Goal: Task Accomplishment & Management: Manage account settings

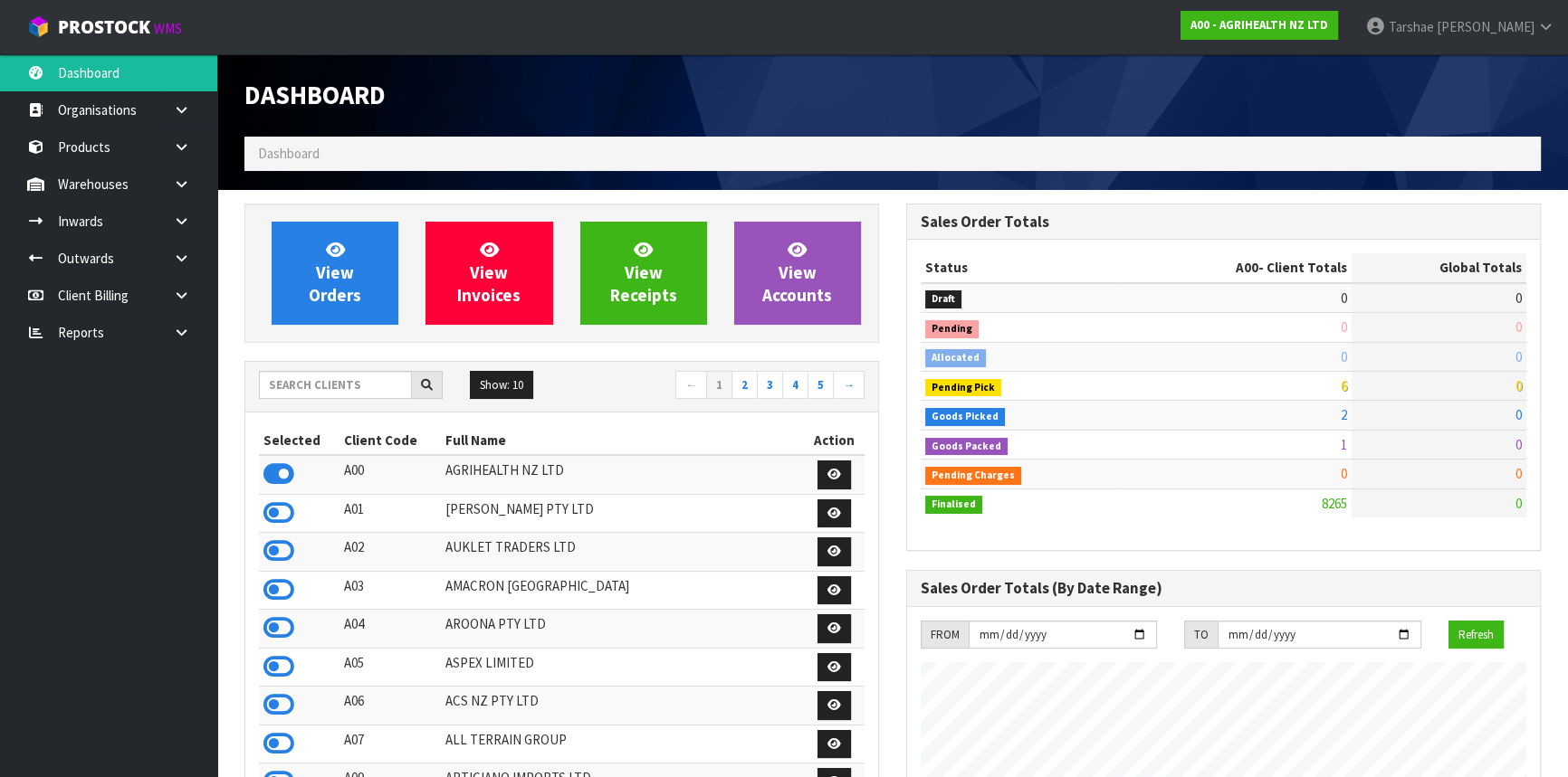
scroll to position [1368, 661]
click at [409, 388] on input "text" at bounding box center [335, 384] width 153 height 28
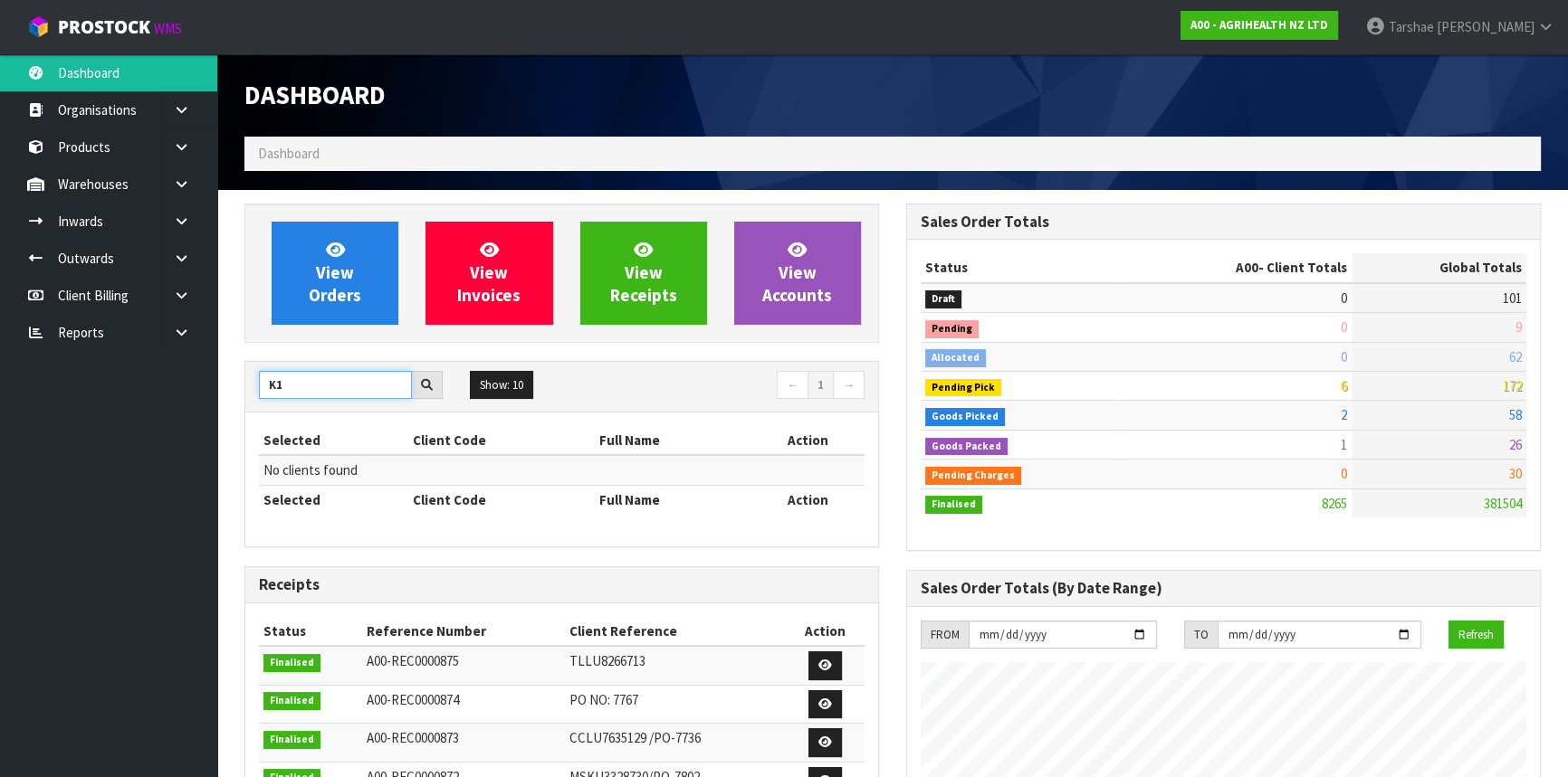
click at [352, 383] on input "K1" at bounding box center [335, 384] width 153 height 28
type input "K01"
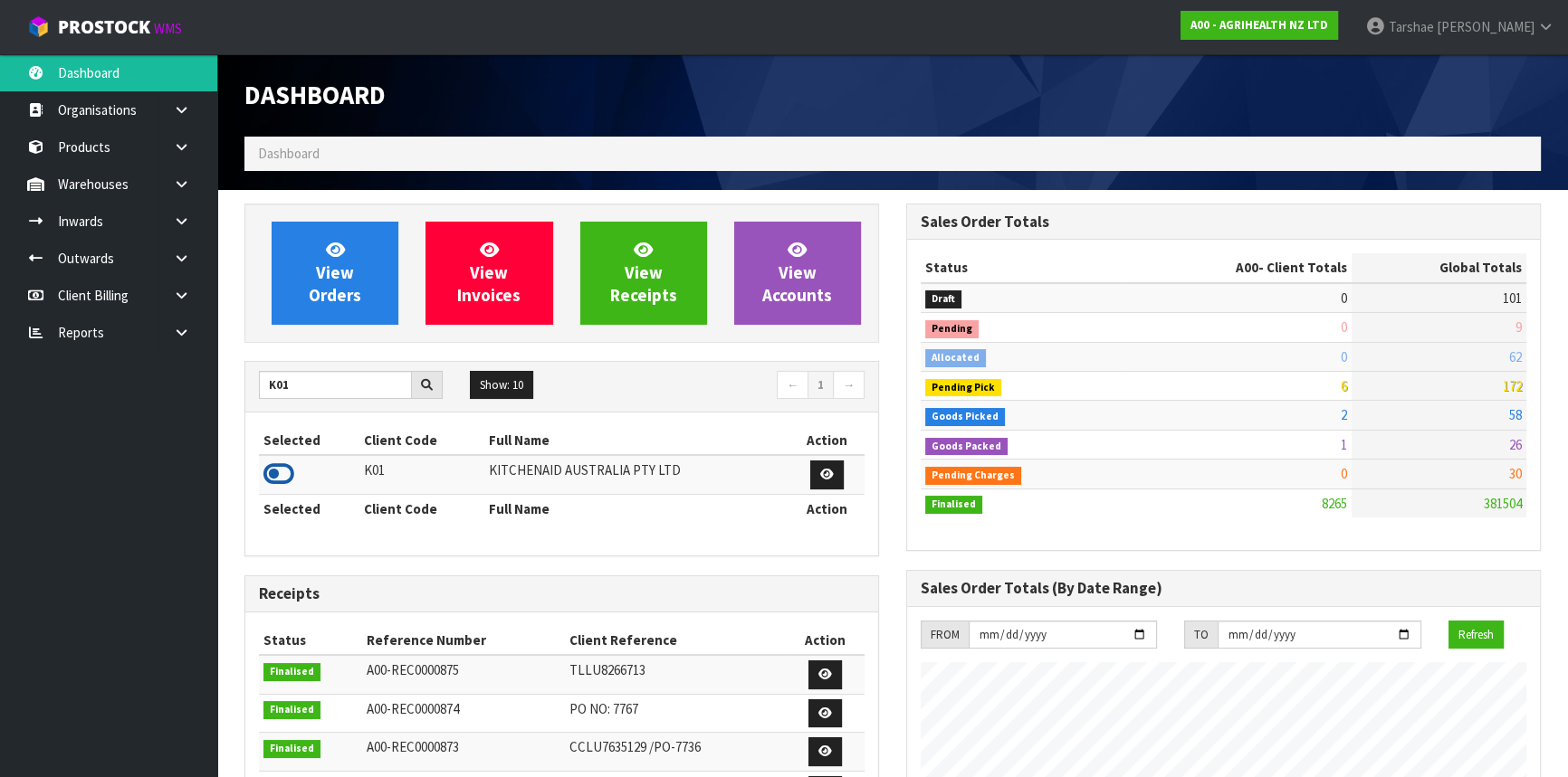
click at [285, 481] on icon at bounding box center [279, 474] width 31 height 27
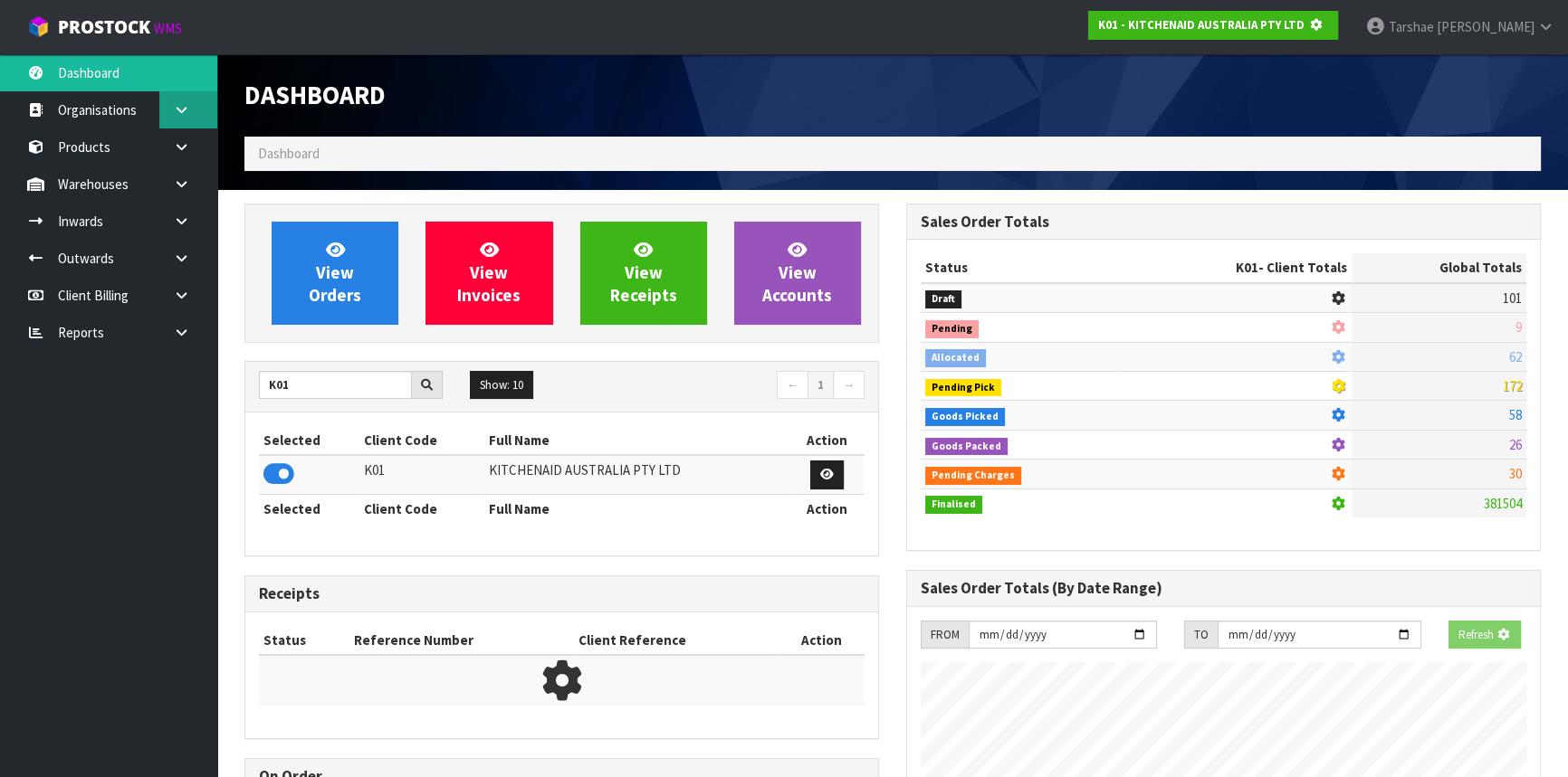
scroll to position [1126, 661]
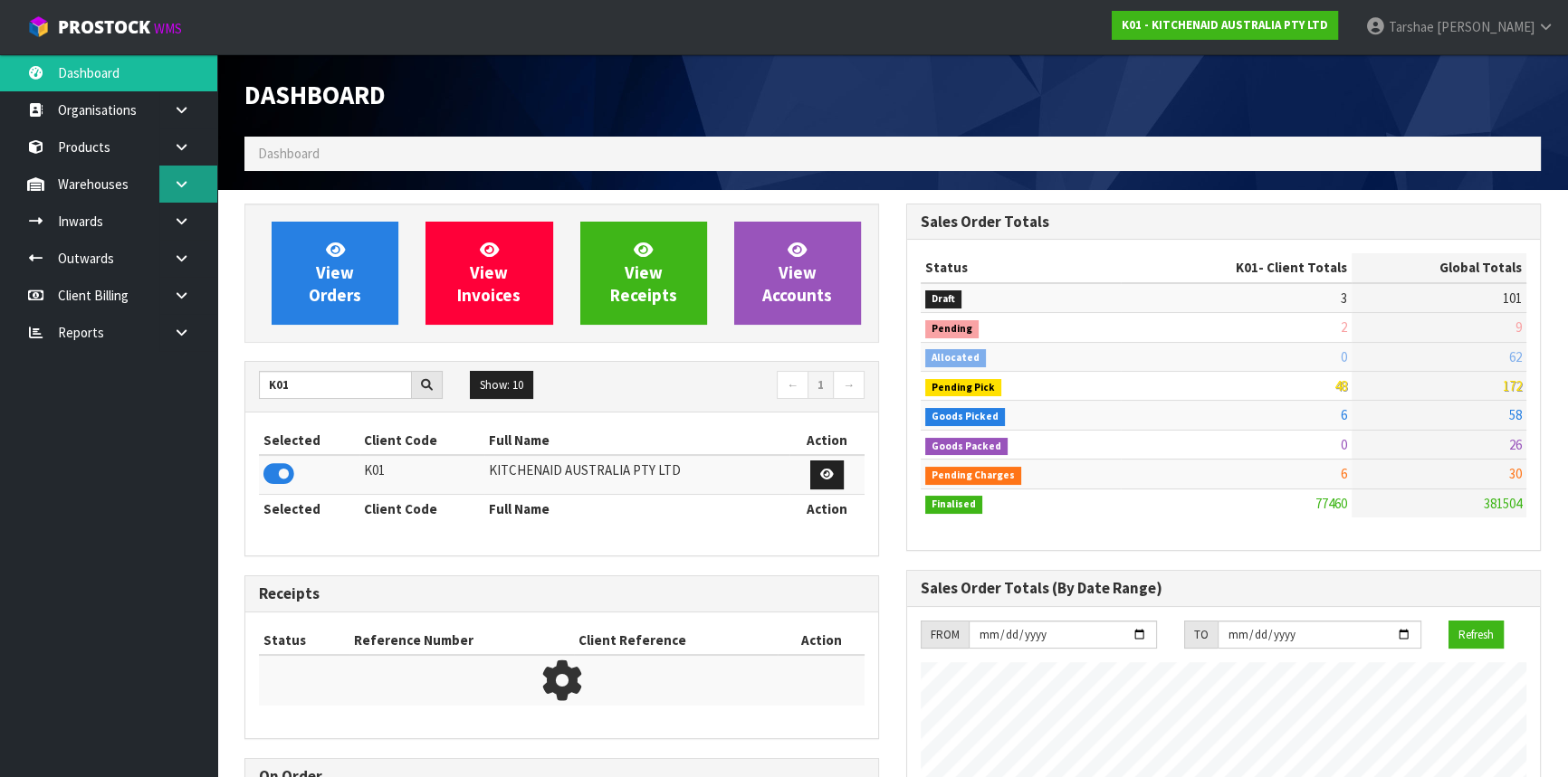
click at [181, 187] on icon at bounding box center [182, 184] width 17 height 14
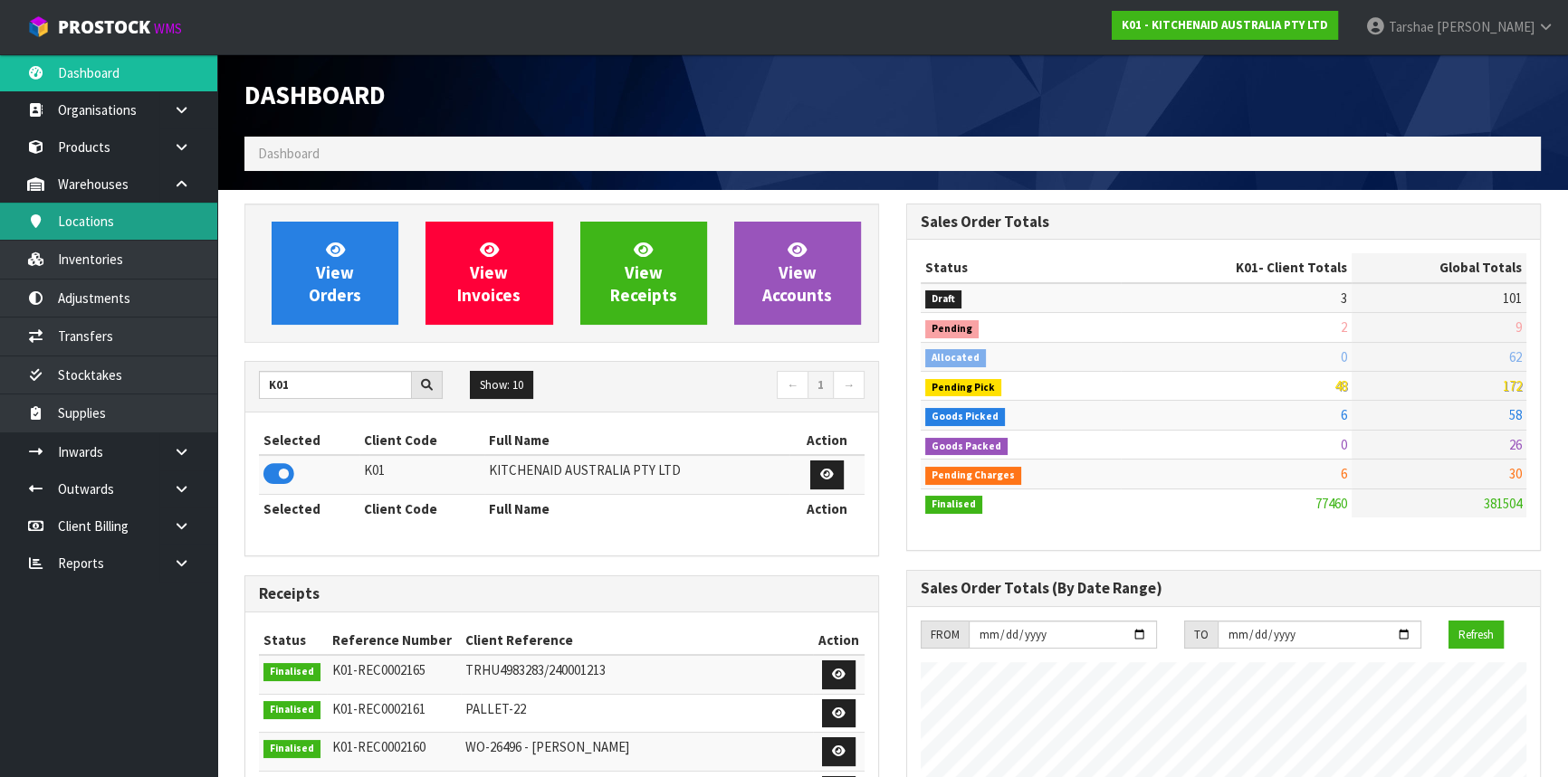
click at [107, 214] on link "Locations" at bounding box center [108, 221] width 217 height 37
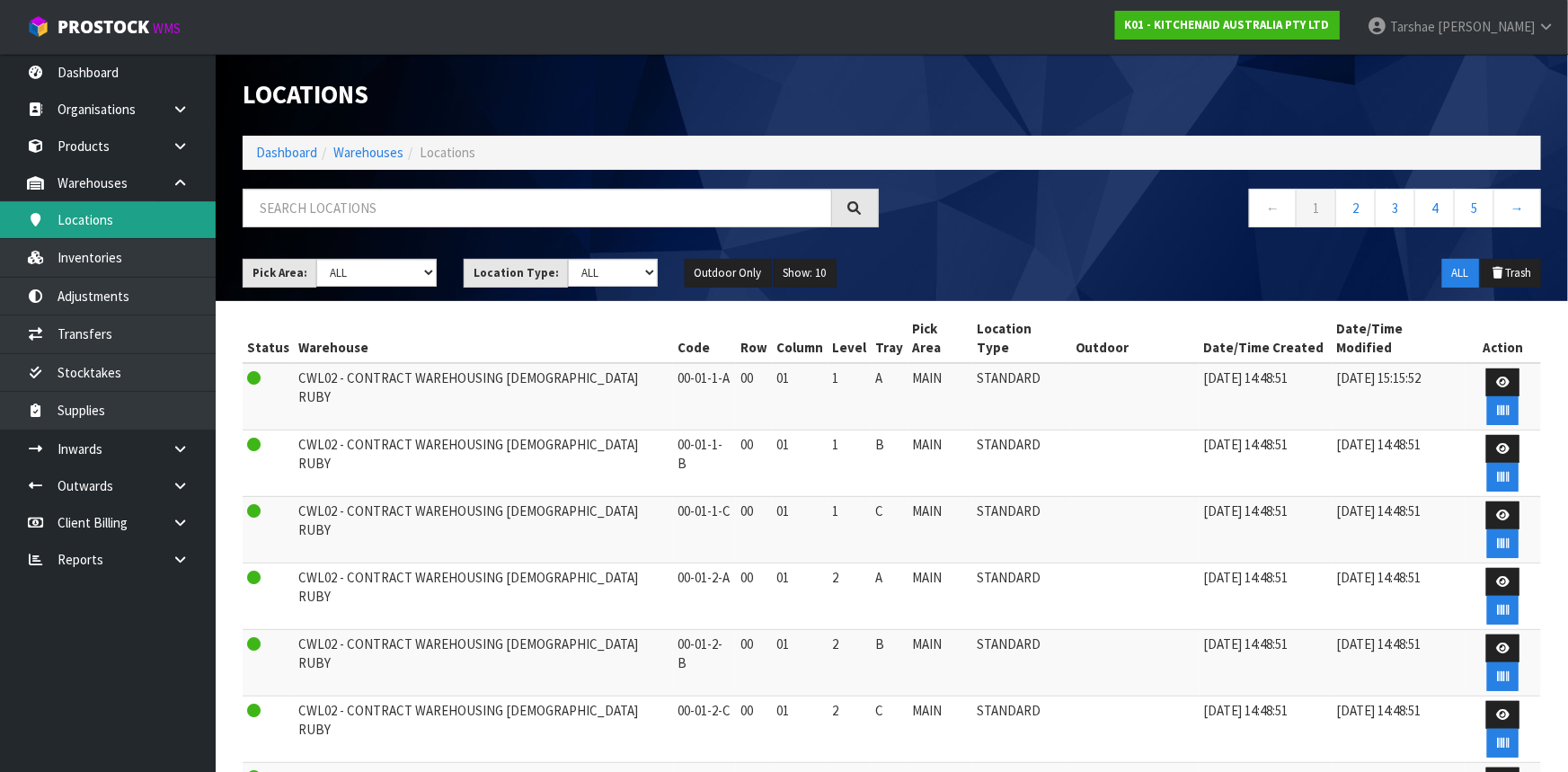
click at [102, 252] on div "Locations Dashboard Warehouses Locations ← 1 2 3 4 5 → Pick Area: Main Refurb D…" at bounding box center [784, 554] width 1568 height 1108
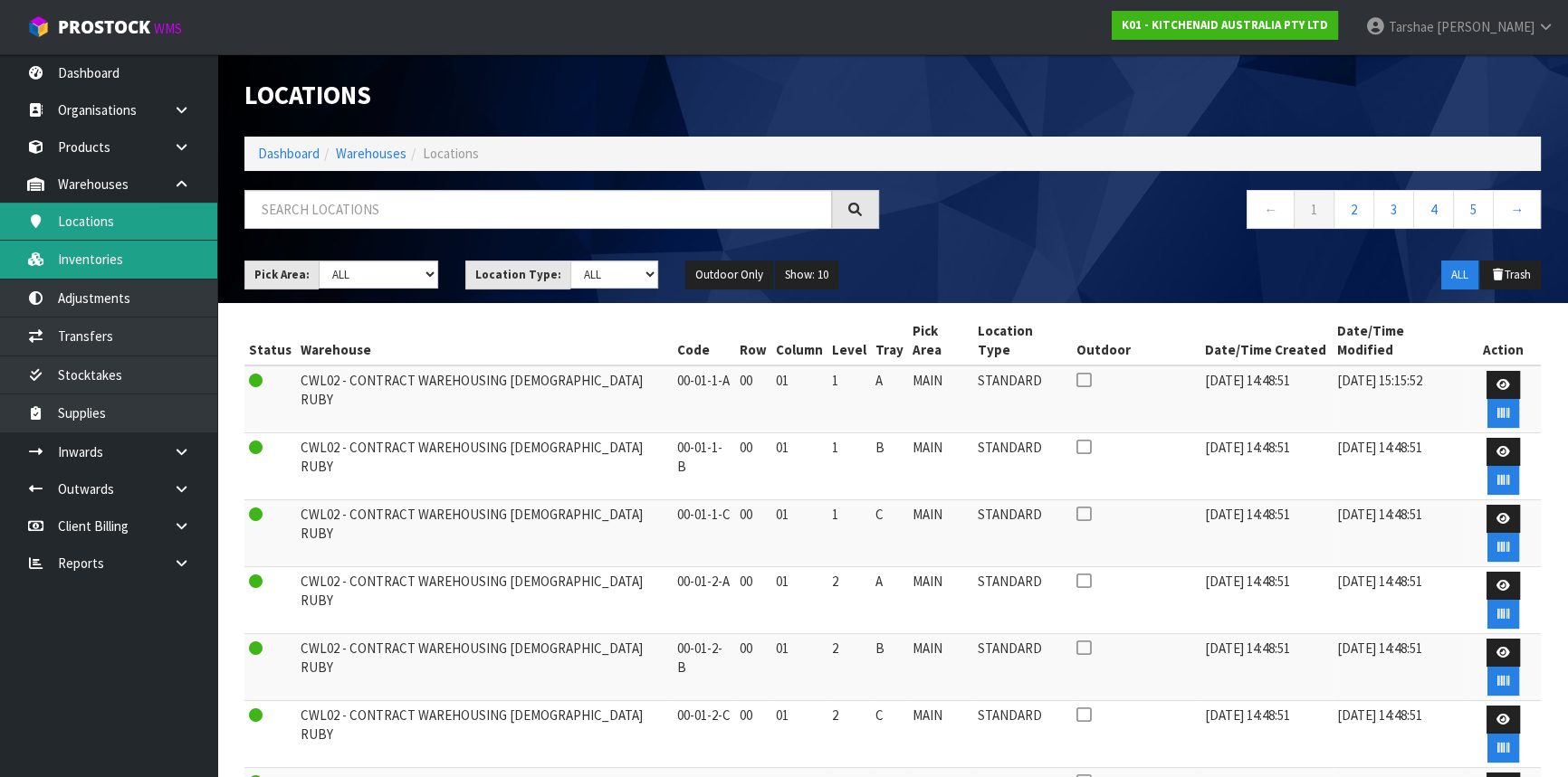
click at [103, 254] on link "Inventories" at bounding box center [108, 259] width 217 height 37
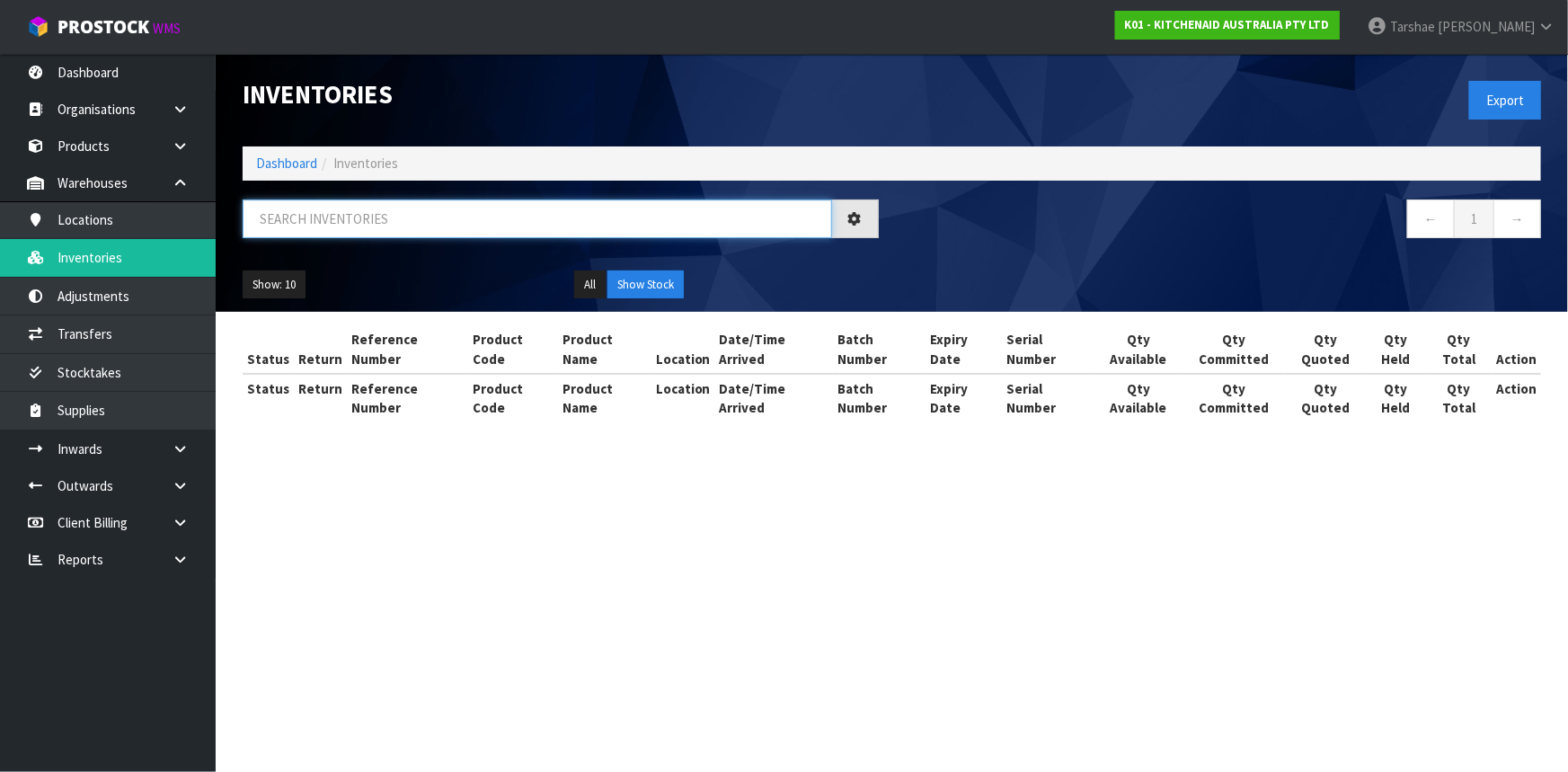
click at [495, 230] on input "text" at bounding box center [536, 219] width 589 height 38
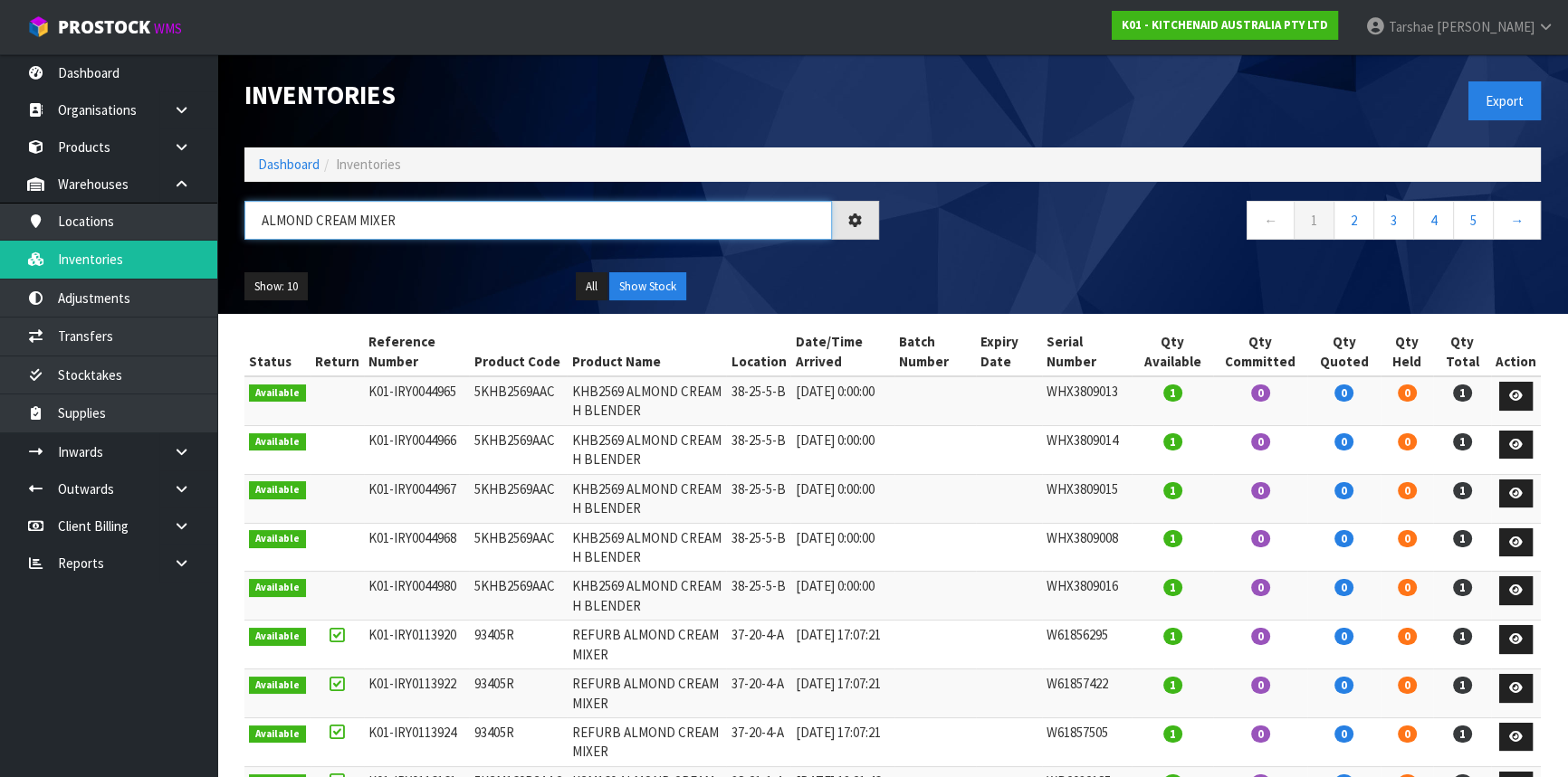
type input "ALMOND CREAM MIXER"
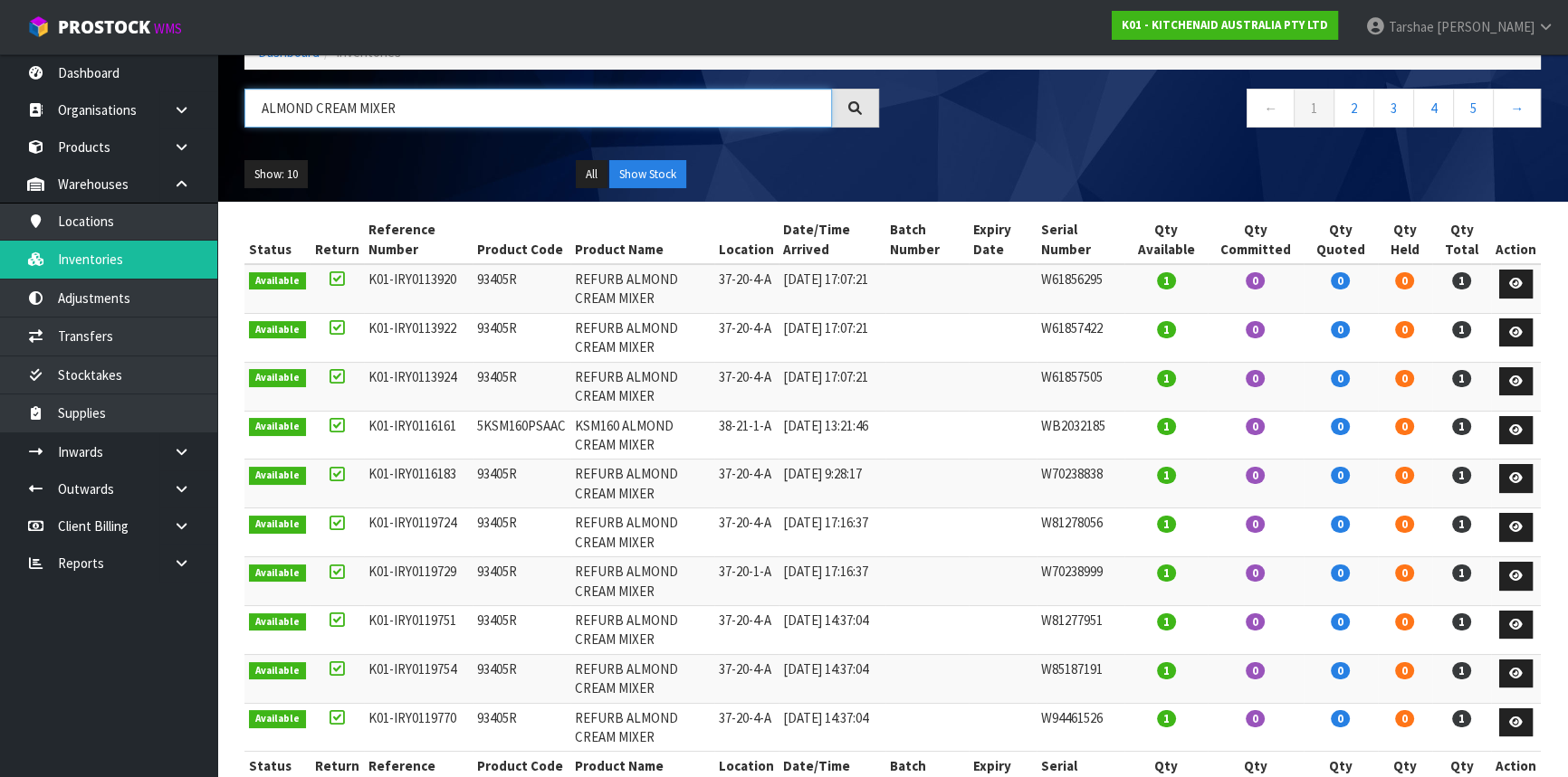
scroll to position [83, 0]
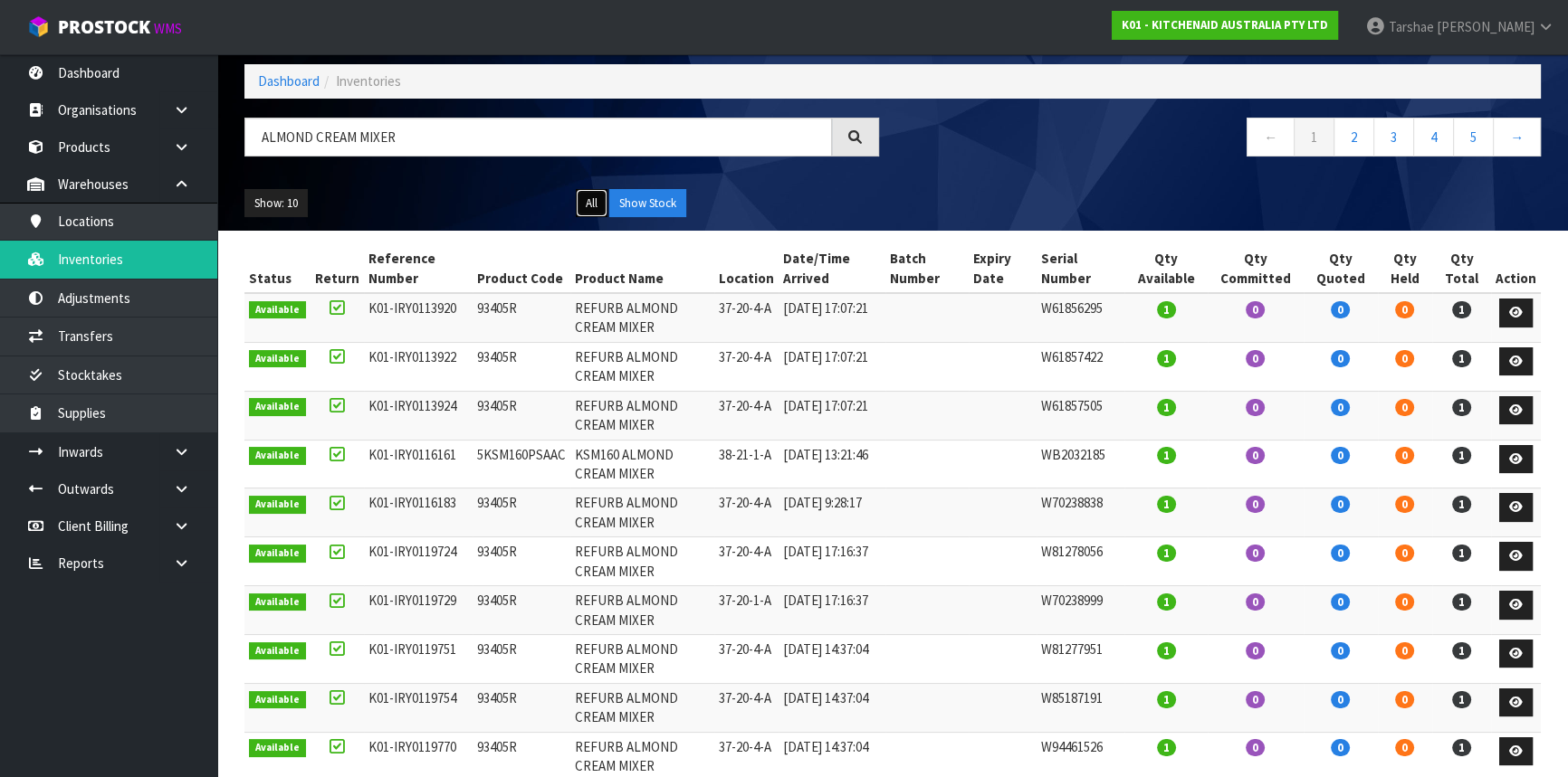
click at [590, 200] on button "All" at bounding box center [591, 203] width 32 height 29
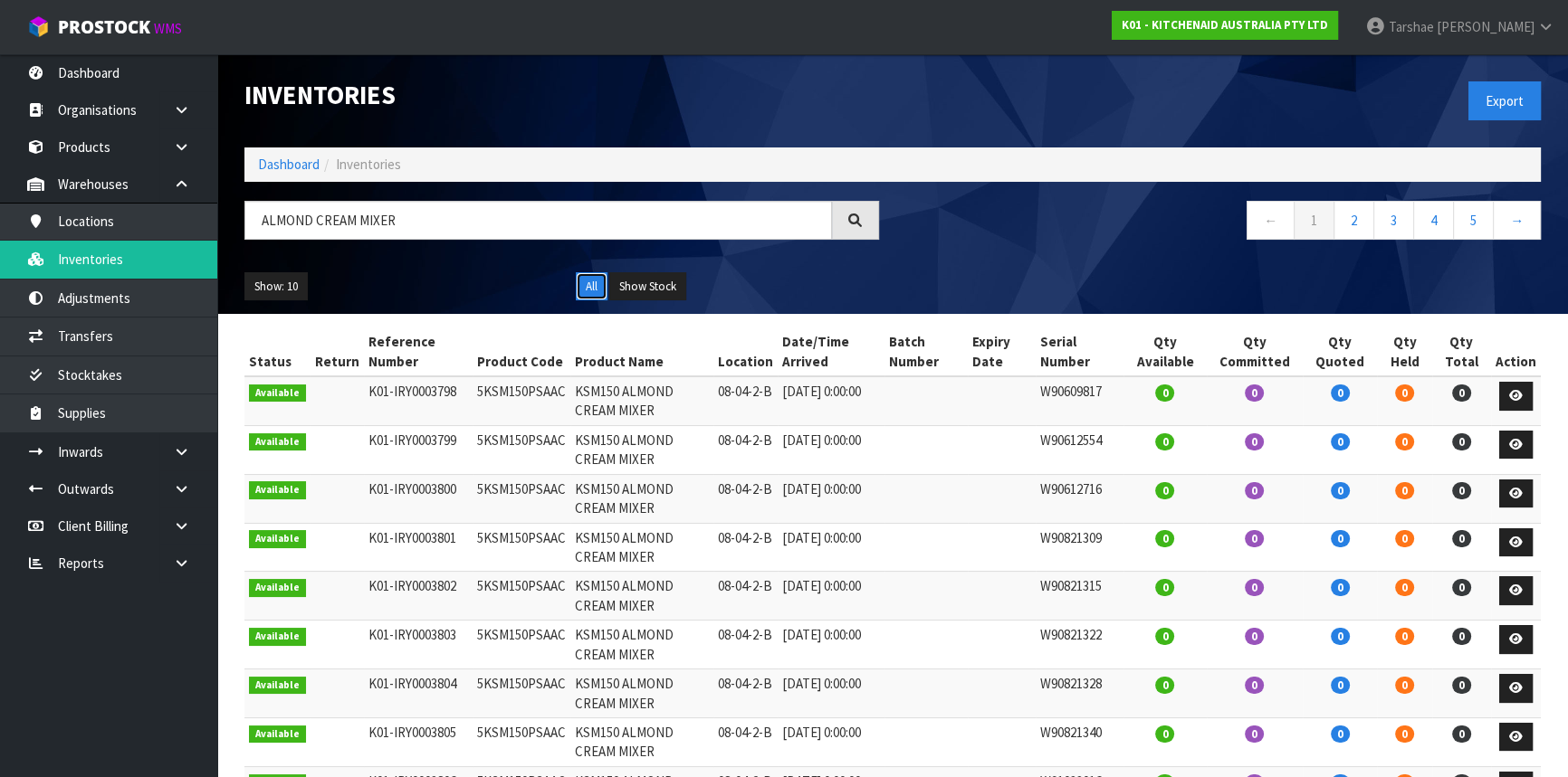
scroll to position [0, 0]
click at [1347, 218] on link "2" at bounding box center [1353, 221] width 41 height 39
click at [1469, 211] on link "5" at bounding box center [1473, 221] width 41 height 39
click at [1511, 23] on span "Graydon" at bounding box center [1485, 27] width 98 height 17
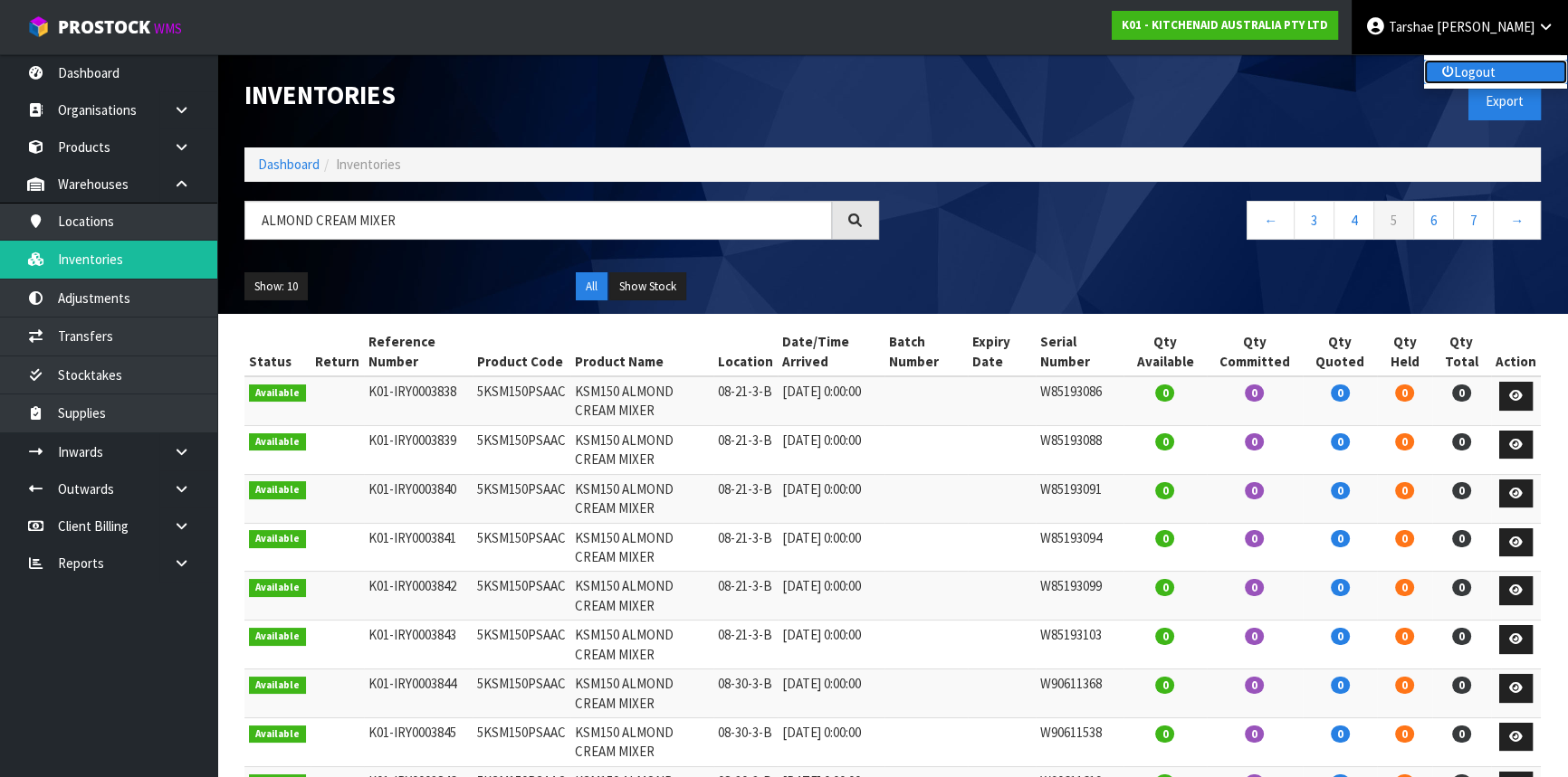
click at [1493, 60] on link "Logout" at bounding box center [1495, 72] width 143 height 24
